Goal: Task Accomplishment & Management: Use online tool/utility

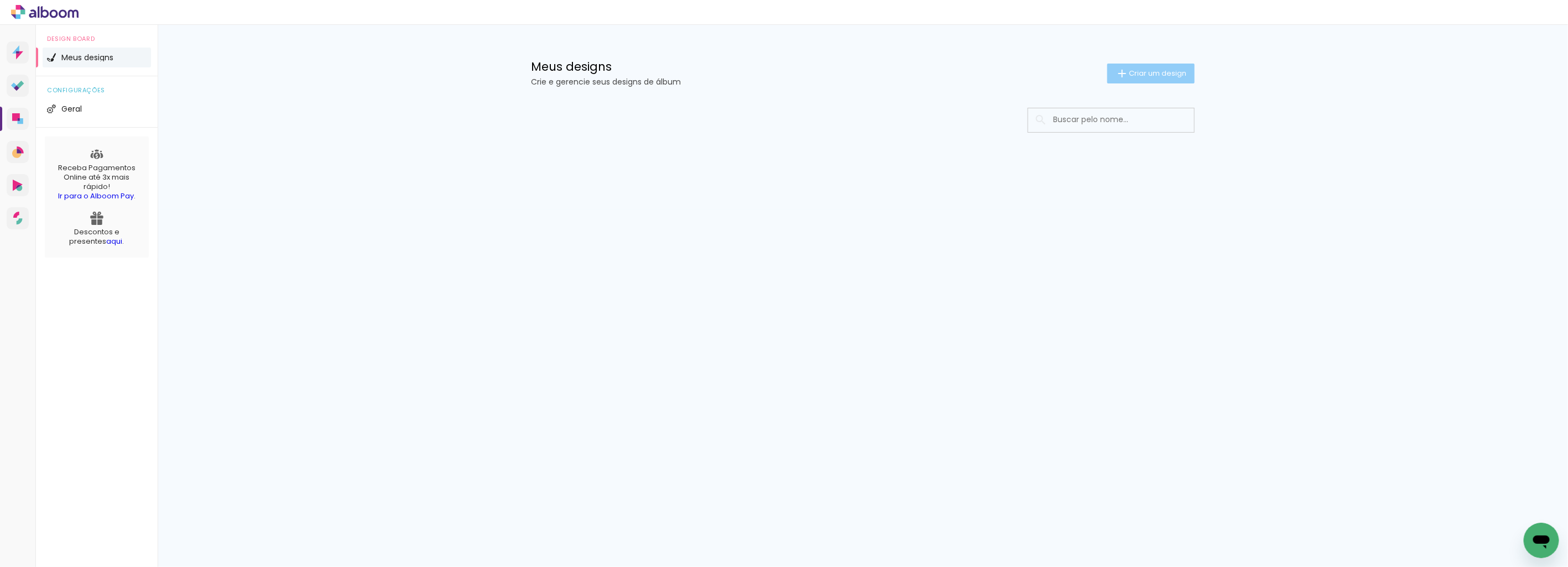
click at [1159, 69] on span "Criar um design" at bounding box center [1157, 73] width 58 height 7
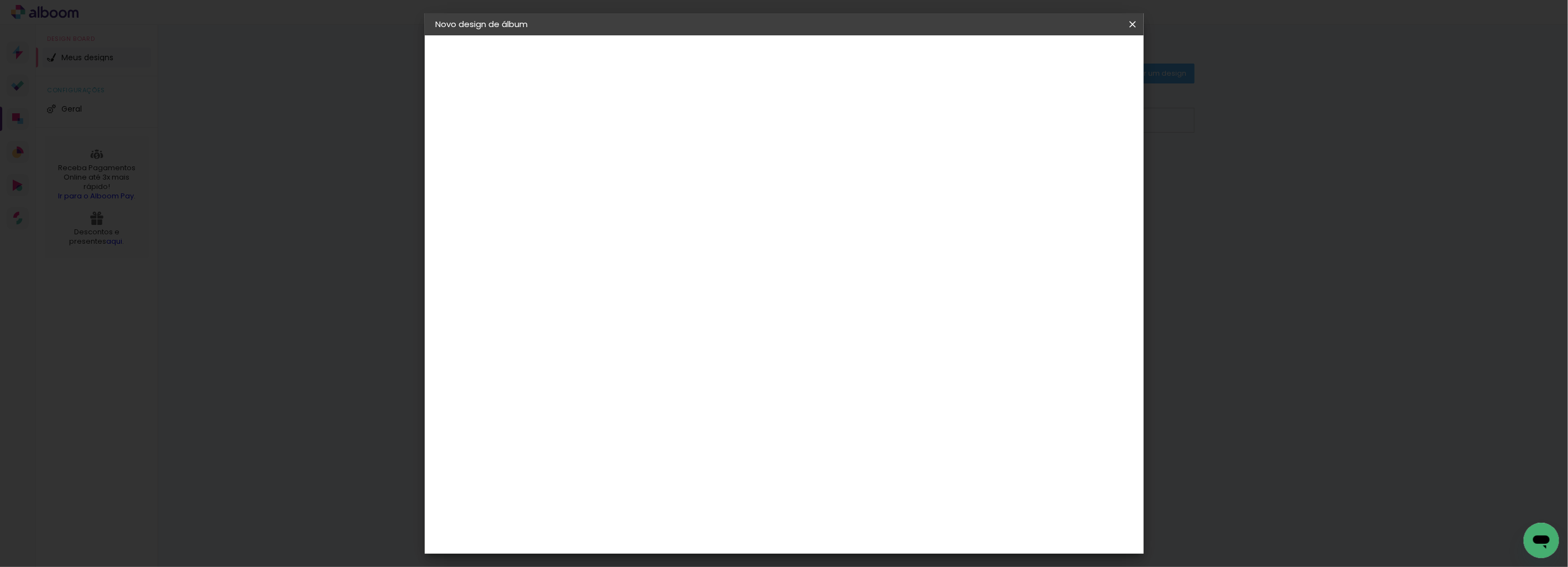
click at [617, 147] on input at bounding box center [617, 148] width 0 height 17
type input "RAFAELA 12 MESES"
type paper-input "RAFAELA 12 MESES"
click at [730, 59] on paper-button "Avançar" at bounding box center [703, 59] width 54 height 19
click at [818, 59] on paper-button "Avançar" at bounding box center [791, 59] width 54 height 19
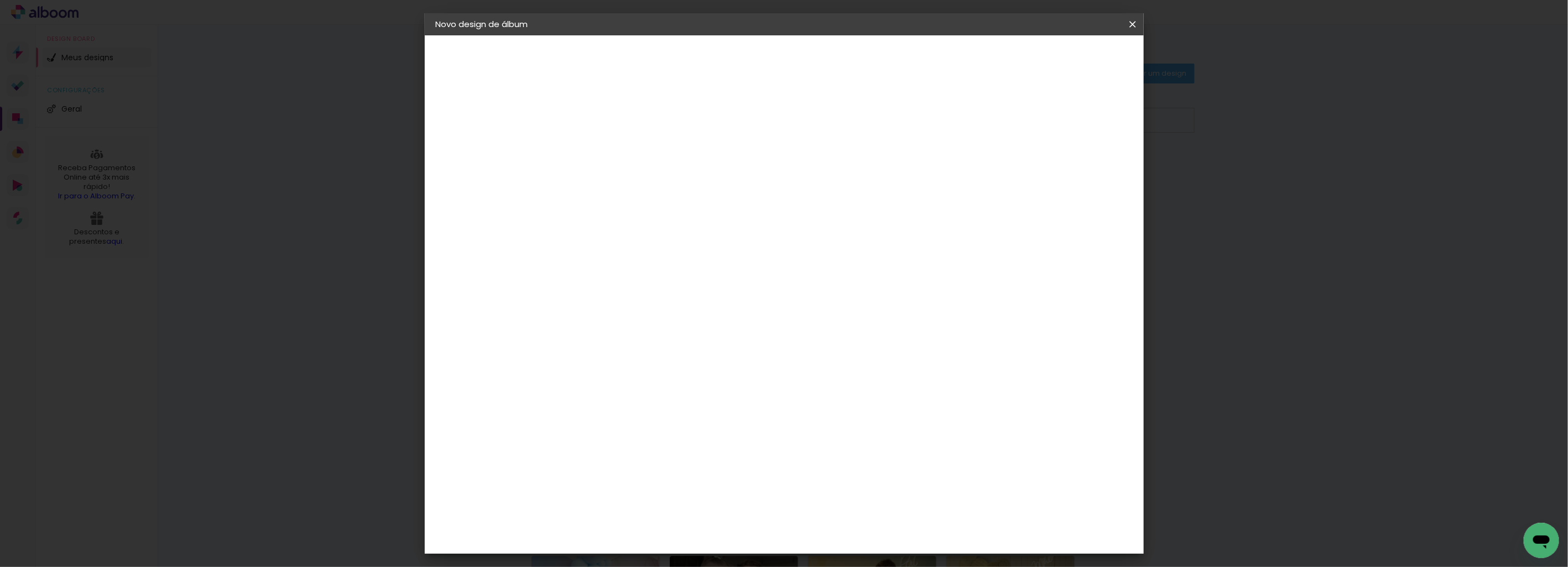
scroll to position [123, 0]
click at [769, 450] on span "25.3 × 50.6 cm" at bounding box center [750, 464] width 36 height 29
click at [0, 0] on slot "Avançar" at bounding box center [0, 0] width 0 height 0
click at [1062, 59] on span "Iniciar design" at bounding box center [1037, 59] width 50 height 8
